Goal: Task Accomplishment & Management: Manage account settings

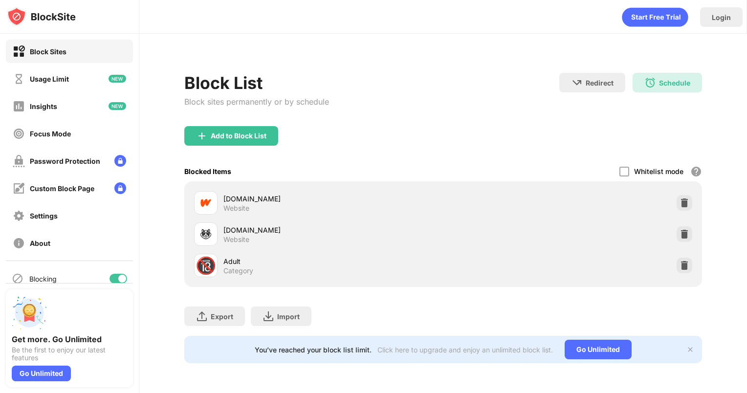
click at [679, 239] on img at bounding box center [684, 234] width 10 height 10
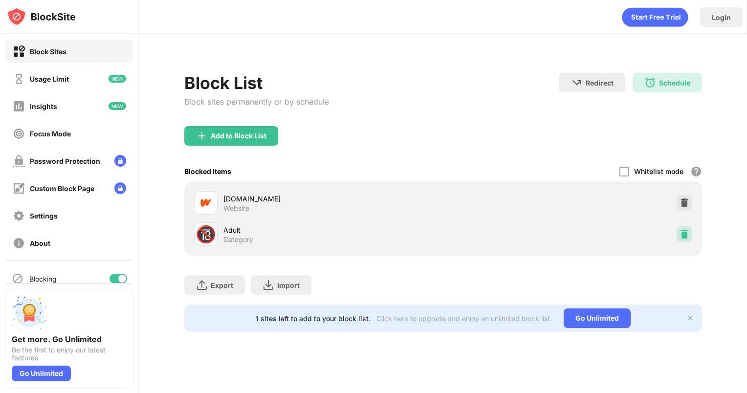
click at [680, 239] on img at bounding box center [684, 234] width 10 height 10
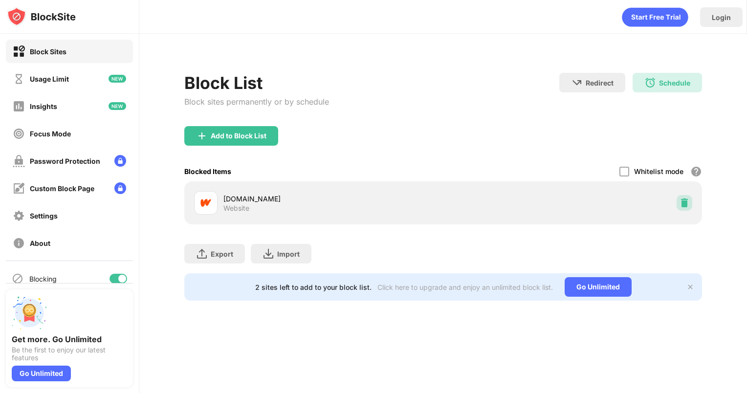
click at [680, 208] on img at bounding box center [684, 203] width 10 height 10
